Goal: Information Seeking & Learning: Check status

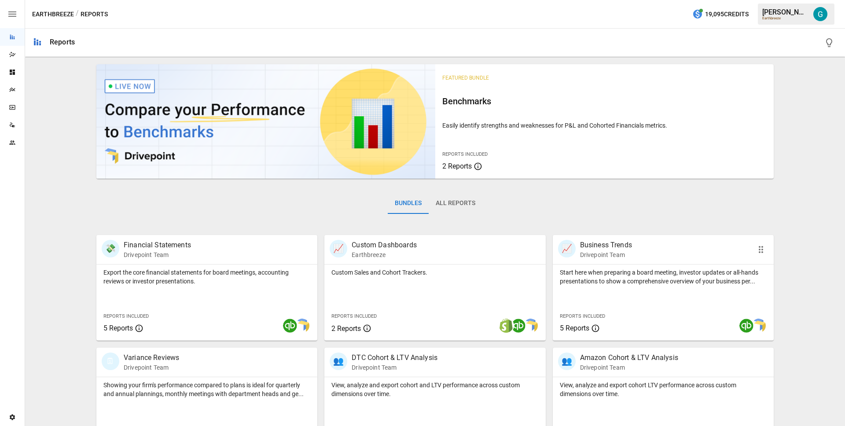
click at [637, 246] on div "📈 Business Trends Drivepoint Team" at bounding box center [646, 249] width 176 height 19
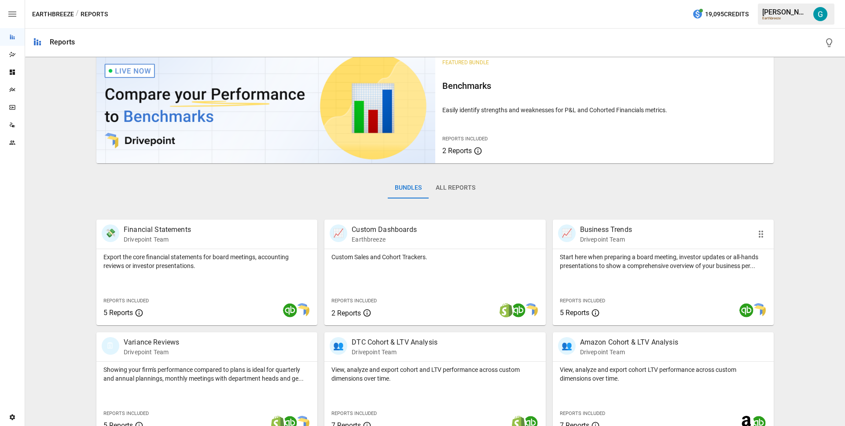
scroll to position [16, 0]
click at [184, 355] on div "🗓 Variance Reviews Drivepoint Team" at bounding box center [190, 346] width 176 height 19
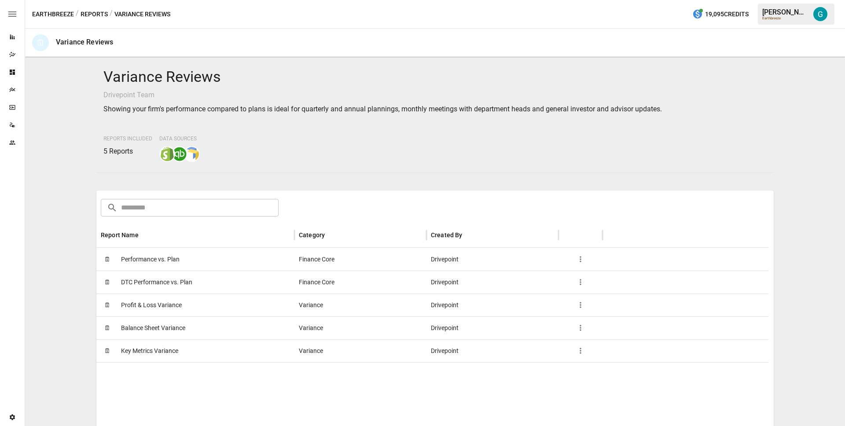
click at [156, 301] on span "Profit & Loss Variance" at bounding box center [151, 305] width 61 height 22
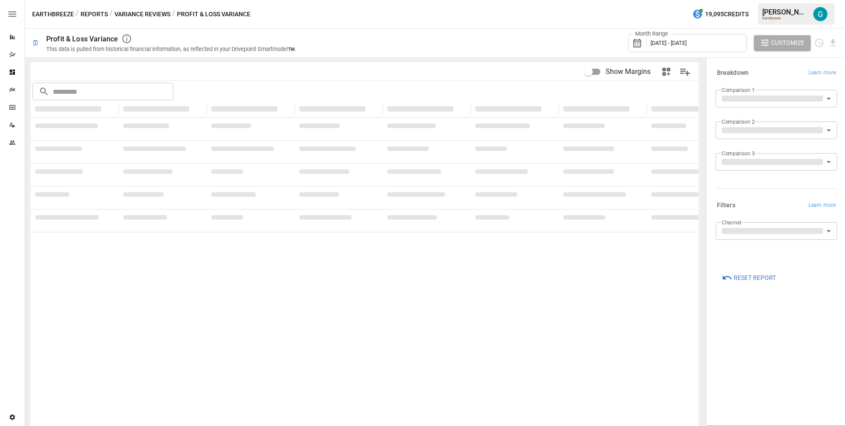
type input "**********"
click at [422, 40] on div "Month Range January 2025 - June 2025 Customize" at bounding box center [572, 43] width 531 height 29
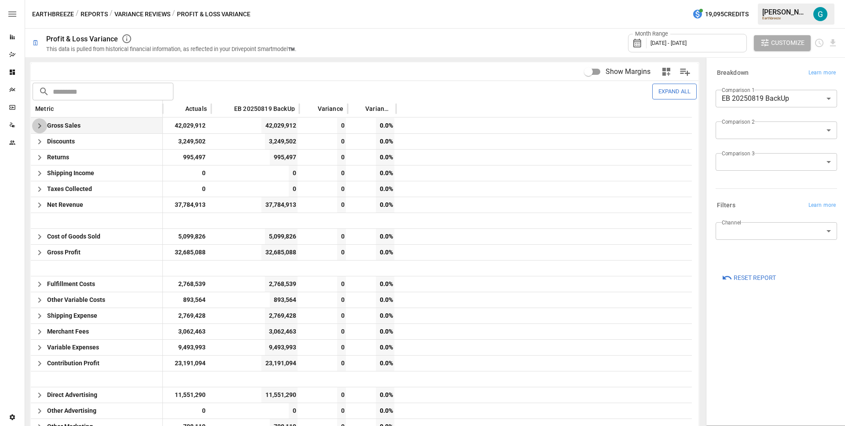
click at [43, 125] on icon "button" at bounding box center [39, 126] width 11 height 11
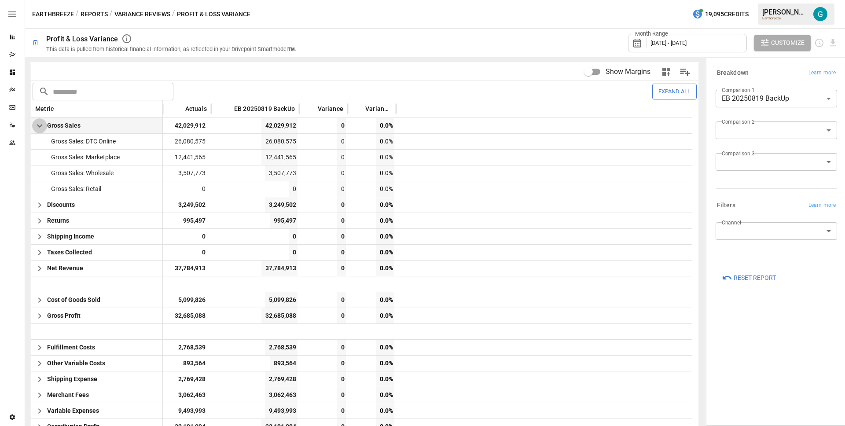
click at [40, 125] on icon "button" at bounding box center [39, 126] width 5 height 3
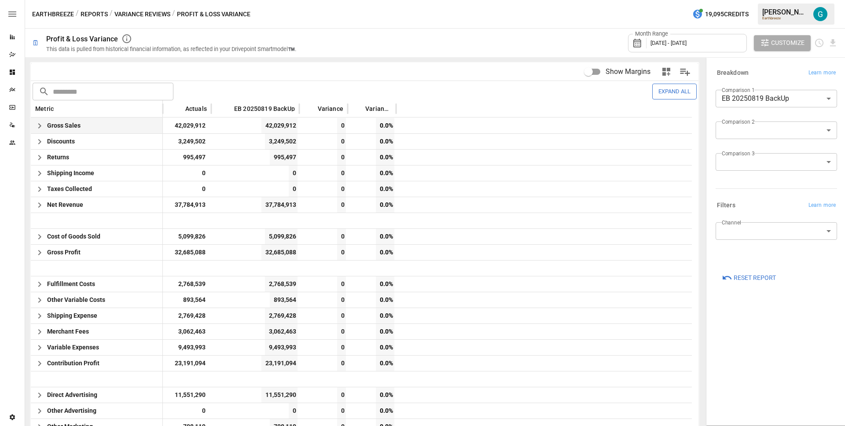
click at [490, 41] on div "Month Range January 2025 - June 2025 Customize" at bounding box center [572, 43] width 531 height 29
click at [491, 61] on div "Show Margins ​ ​ Expand All Metric Actuals EB 20250819 BackUp Variance Variance…" at bounding box center [365, 274] width 672 height 427
